Goal: Transaction & Acquisition: Obtain resource

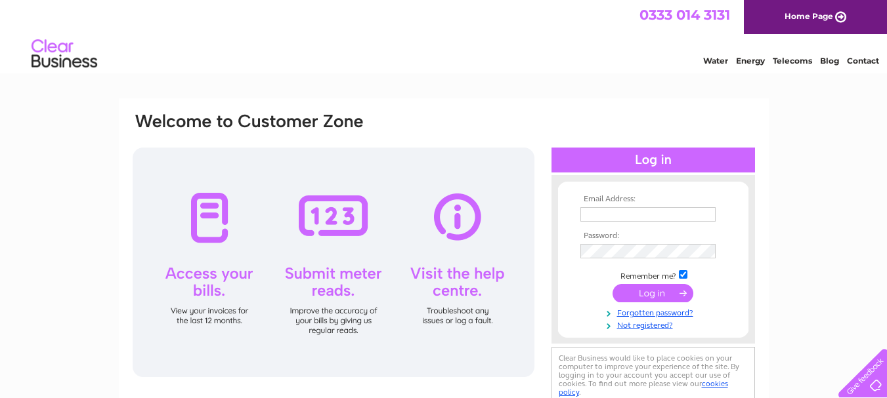
type input "[PERSON_NAME][EMAIL_ADDRESS][DOMAIN_NAME]"
click at [650, 287] on input "submit" at bounding box center [652, 293] width 81 height 18
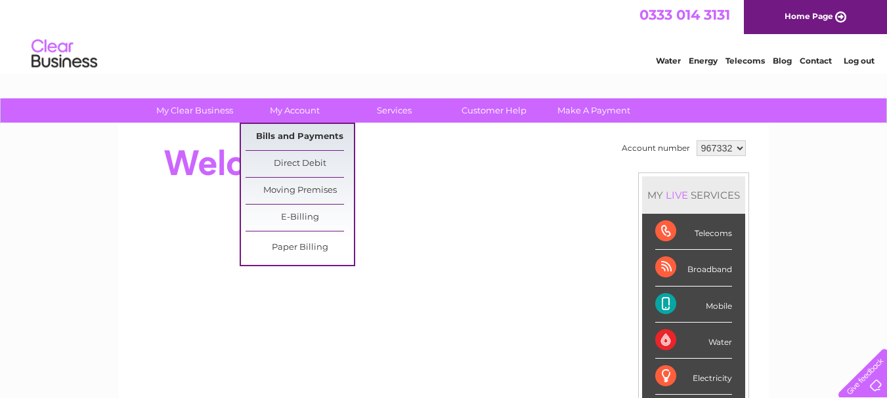
click at [306, 131] on link "Bills and Payments" at bounding box center [299, 137] width 108 height 26
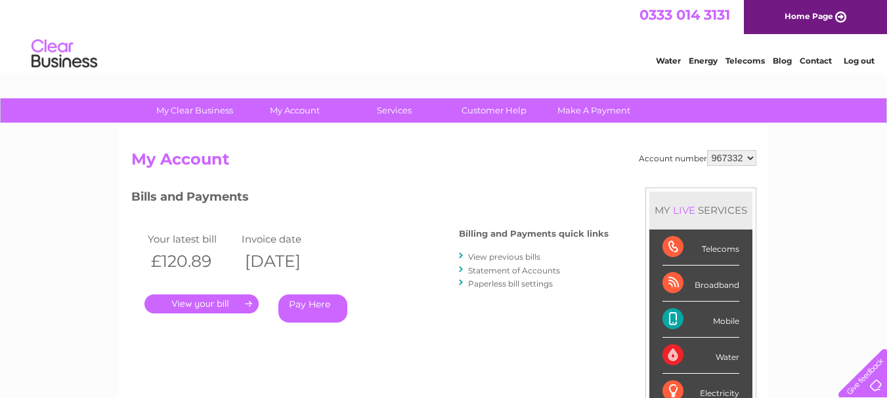
click at [204, 301] on link "." at bounding box center [201, 304] width 114 height 19
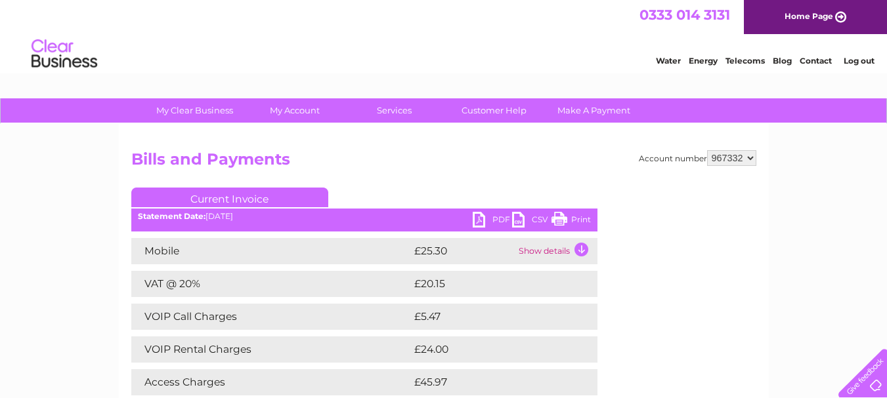
click at [480, 217] on link "PDF" at bounding box center [492, 221] width 39 height 19
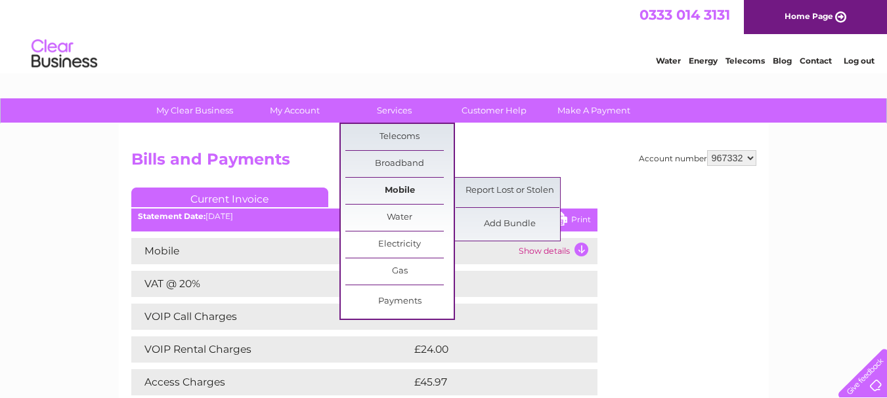
click at [385, 185] on link "Mobile" at bounding box center [399, 191] width 108 height 26
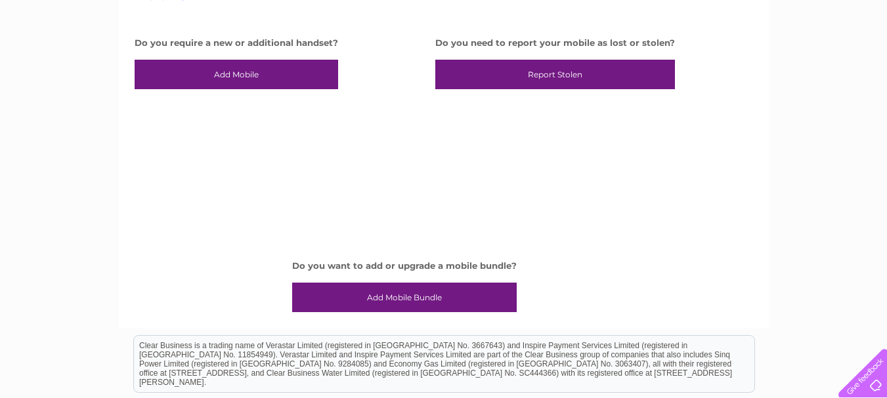
scroll to position [263, 0]
